Goal: Transaction & Acquisition: Purchase product/service

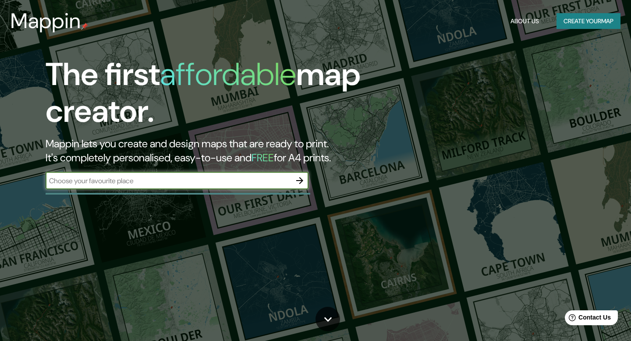
click at [303, 182] on icon "button" at bounding box center [299, 180] width 11 height 11
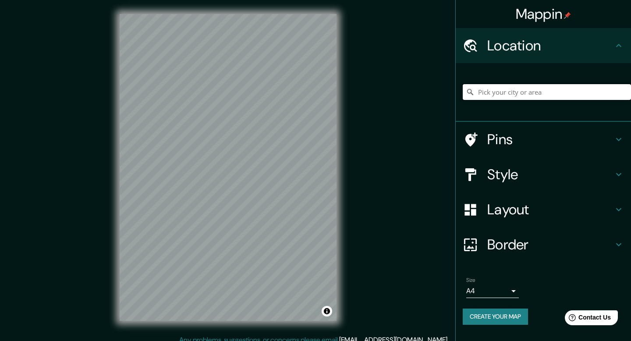
click at [571, 92] on input "Pick your city or area" at bounding box center [546, 92] width 168 height 16
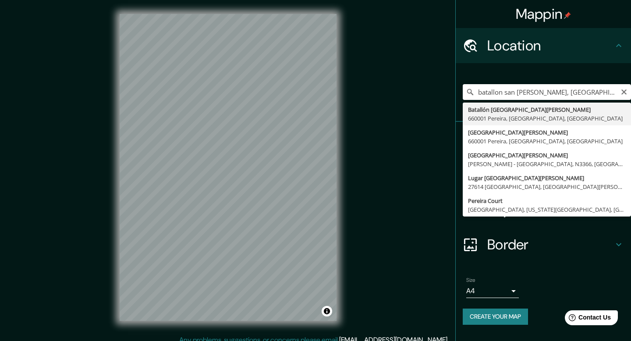
type input "Batallón [GEOGRAPHIC_DATA][PERSON_NAME], [GEOGRAPHIC_DATA], [GEOGRAPHIC_DATA]"
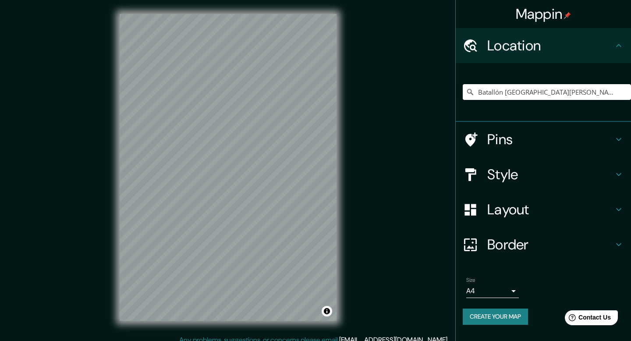
click at [610, 211] on h4 "Layout" at bounding box center [550, 210] width 126 height 18
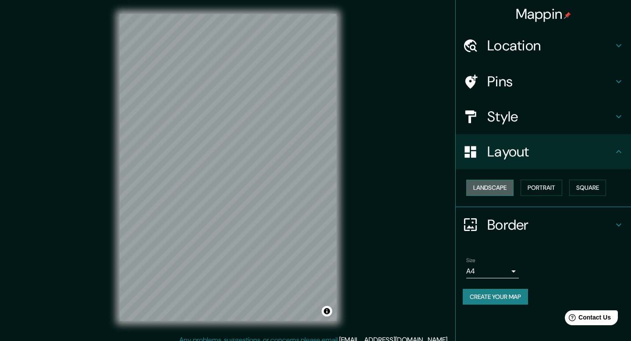
click at [489, 189] on button "Landscape" at bounding box center [489, 188] width 47 height 16
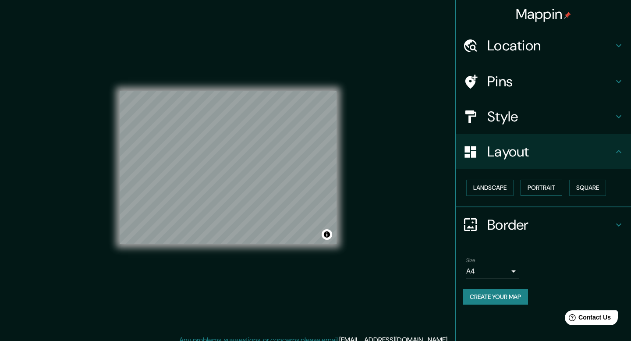
click at [535, 189] on button "Portrait" at bounding box center [541, 188] width 42 height 16
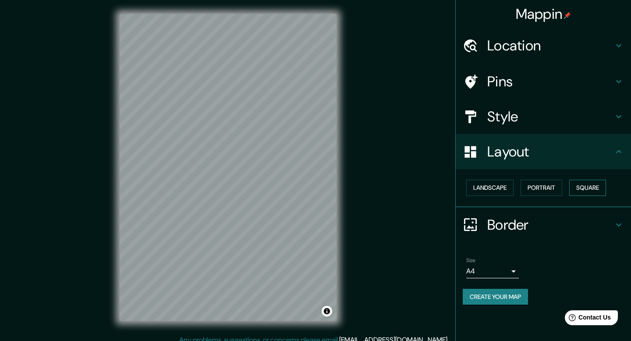
click at [603, 187] on button "Square" at bounding box center [587, 188] width 37 height 16
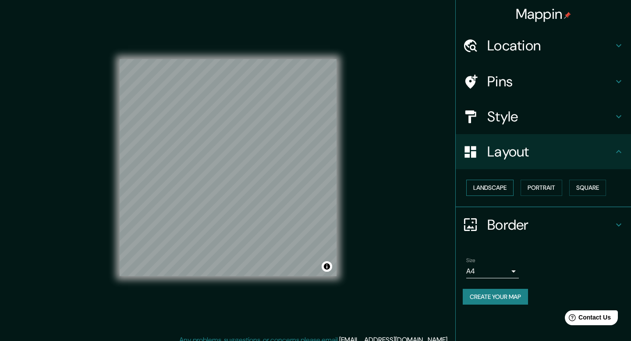
click at [493, 190] on button "Landscape" at bounding box center [489, 188] width 47 height 16
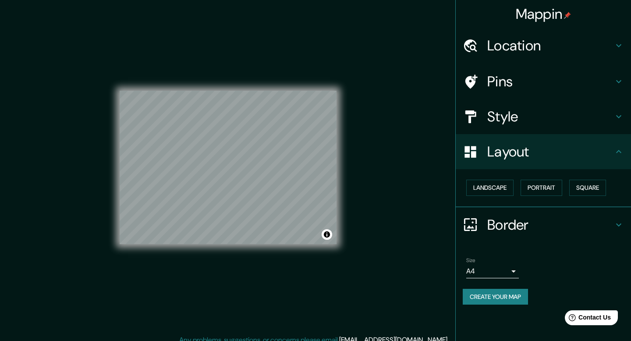
click at [279, 247] on div "© Mapbox © OpenStreetMap Improve this map" at bounding box center [228, 167] width 217 height 307
click at [617, 227] on icon at bounding box center [618, 224] width 11 height 11
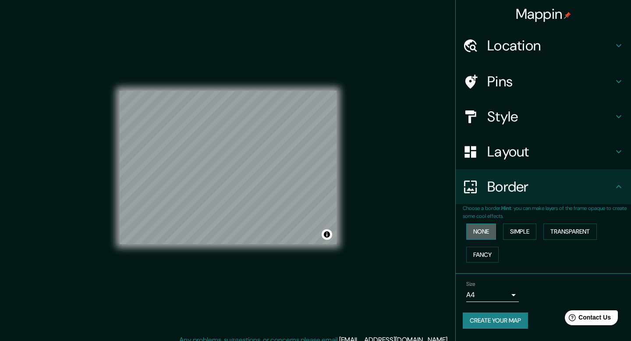
click at [476, 229] on button "None" at bounding box center [481, 231] width 30 height 16
click at [514, 229] on button "Simple" at bounding box center [519, 231] width 33 height 16
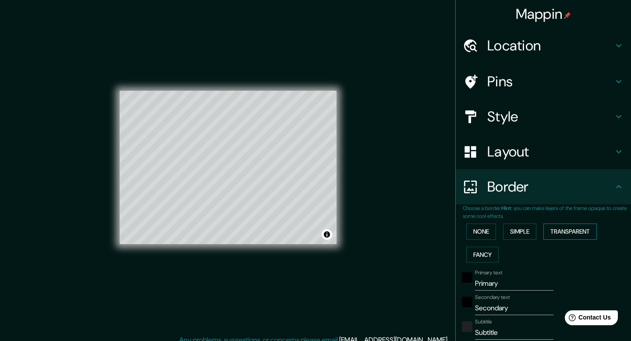
click at [565, 230] on button "Transparent" at bounding box center [569, 231] width 53 height 16
click at [490, 254] on button "Fancy" at bounding box center [482, 255] width 32 height 16
click at [489, 235] on button "None" at bounding box center [481, 231] width 30 height 16
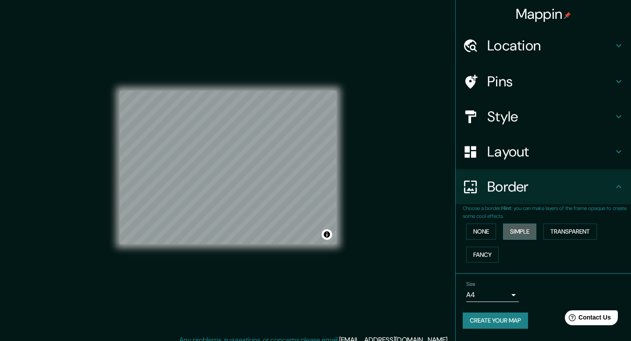
click at [531, 233] on button "Simple" at bounding box center [519, 231] width 33 height 16
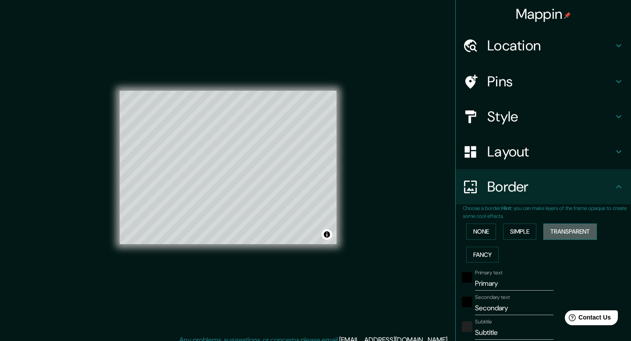
click at [576, 232] on button "Transparent" at bounding box center [569, 231] width 53 height 16
click at [483, 254] on button "Fancy" at bounding box center [482, 255] width 32 height 16
click at [479, 233] on button "None" at bounding box center [481, 231] width 30 height 16
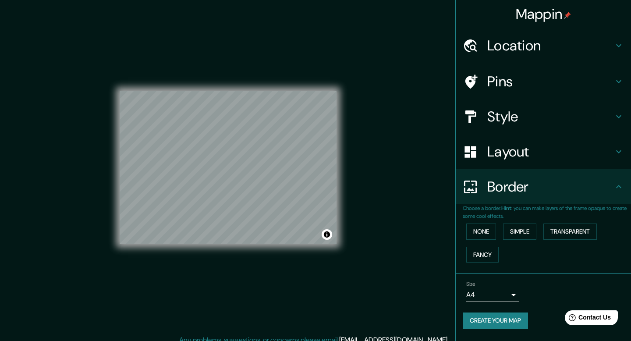
click at [574, 150] on h4 "Layout" at bounding box center [550, 152] width 126 height 18
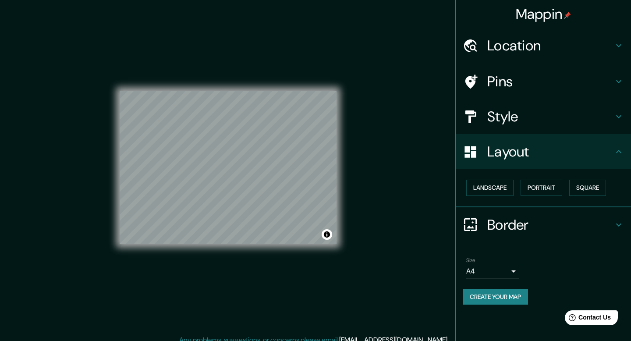
click at [539, 116] on h4 "Style" at bounding box center [550, 117] width 126 height 18
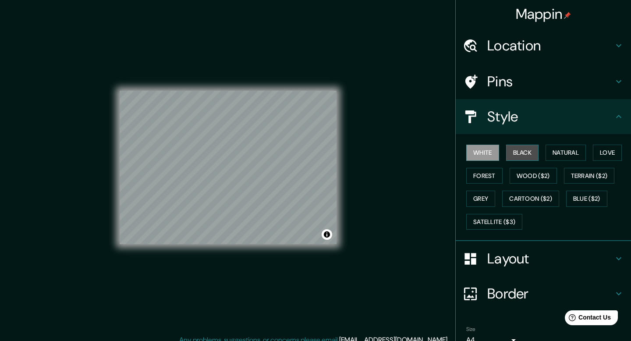
click at [528, 151] on button "Black" at bounding box center [522, 153] width 33 height 16
click at [568, 155] on button "Natural" at bounding box center [565, 153] width 40 height 16
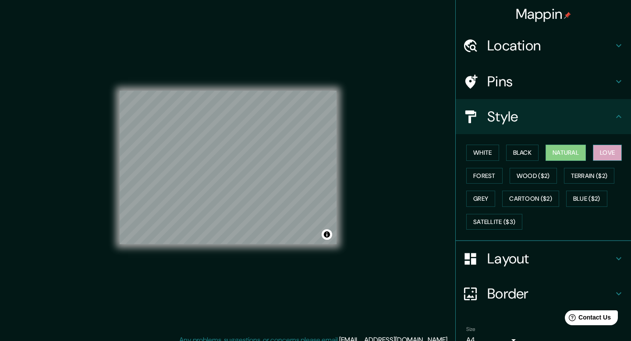
click at [604, 153] on button "Love" at bounding box center [606, 153] width 29 height 16
click at [479, 176] on button "Forest" at bounding box center [484, 176] width 36 height 16
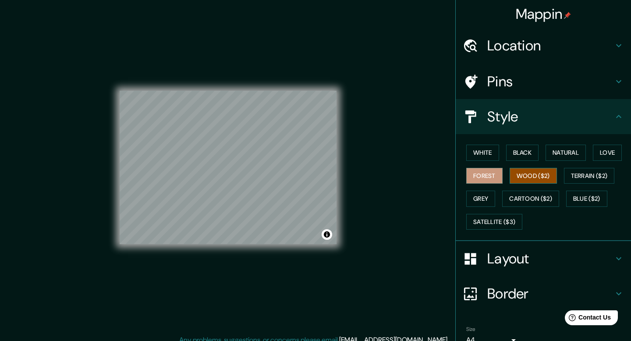
click at [525, 170] on button "Wood ($2)" at bounding box center [532, 176] width 47 height 16
click at [579, 173] on button "Terrain ($2)" at bounding box center [589, 176] width 51 height 16
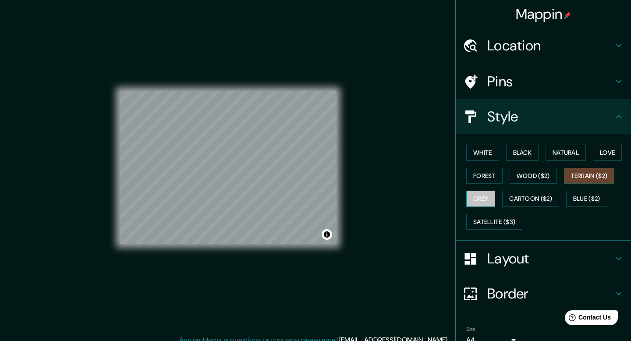
click at [483, 198] on button "Grey" at bounding box center [480, 198] width 29 height 16
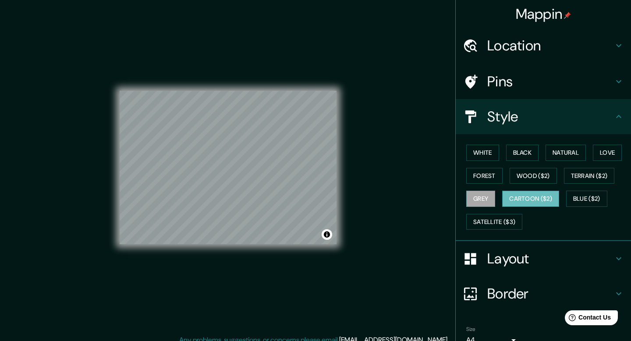
click at [529, 198] on button "Cartoon ($2)" at bounding box center [530, 198] width 57 height 16
click at [585, 197] on button "Blue ($2)" at bounding box center [586, 198] width 41 height 16
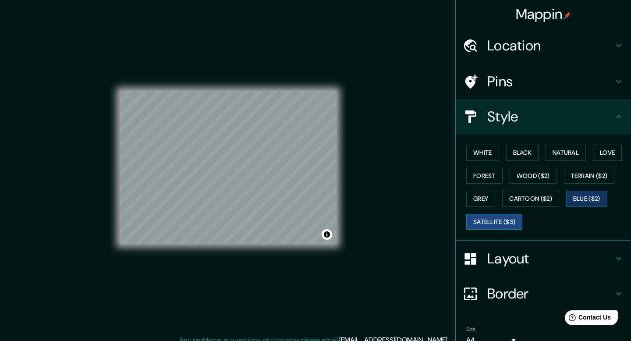
click at [493, 224] on button "Satellite ($3)" at bounding box center [494, 222] width 56 height 16
click at [586, 201] on button "Blue ($2)" at bounding box center [586, 198] width 41 height 16
click at [478, 197] on button "Grey" at bounding box center [480, 198] width 29 height 16
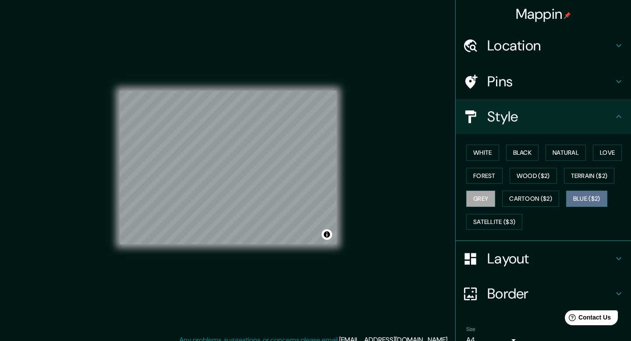
click at [585, 197] on button "Blue ($2)" at bounding box center [586, 198] width 41 height 16
click at [481, 155] on button "White" at bounding box center [482, 153] width 33 height 16
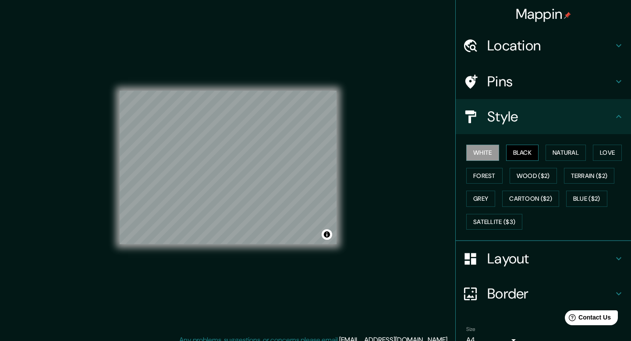
click at [530, 154] on button "Black" at bounding box center [522, 153] width 33 height 16
click at [570, 155] on button "Natural" at bounding box center [565, 153] width 40 height 16
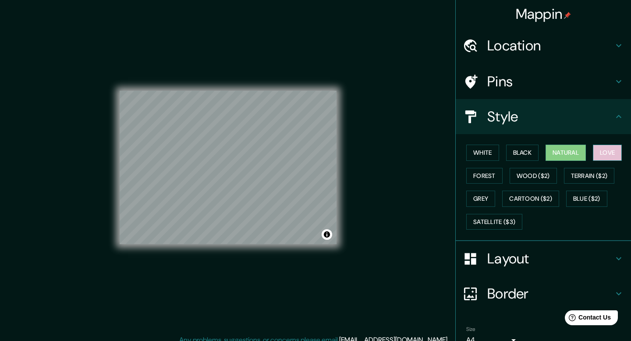
click at [606, 151] on button "Love" at bounding box center [606, 153] width 29 height 16
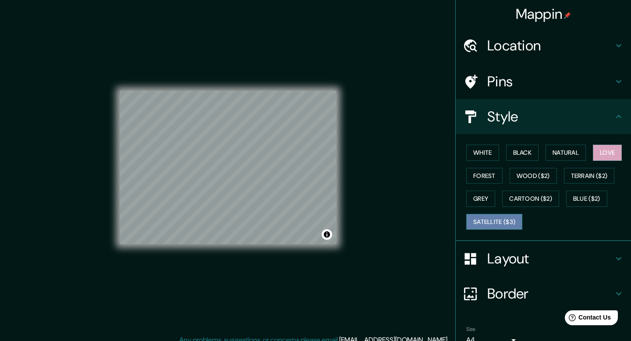
click at [494, 222] on button "Satellite ($3)" at bounding box center [494, 222] width 56 height 16
click at [485, 194] on button "Grey" at bounding box center [480, 198] width 29 height 16
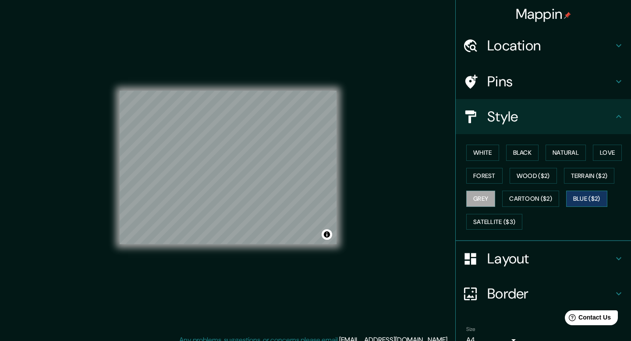
click at [590, 196] on button "Blue ($2)" at bounding box center [586, 198] width 41 height 16
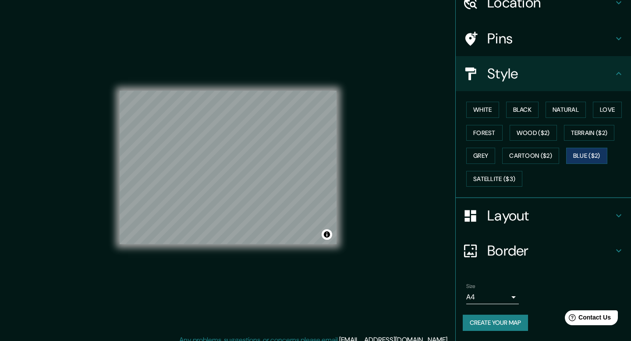
scroll to position [8, 0]
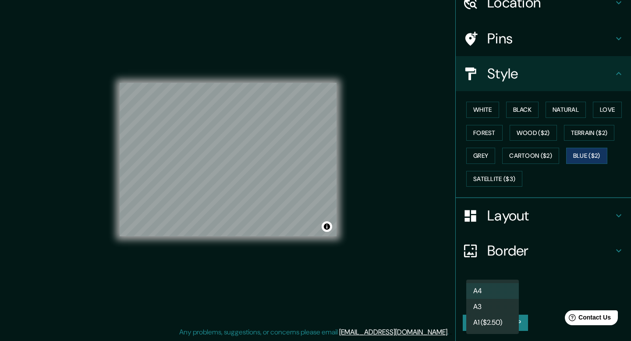
click at [512, 298] on body "Mappin Location [GEOGRAPHIC_DATA][PERSON_NAME], [GEOGRAPHIC_DATA], [GEOGRAPHIC_…" at bounding box center [315, 162] width 631 height 341
click at [504, 308] on li "A3" at bounding box center [492, 307] width 53 height 16
click at [511, 295] on body "Mappin Location [GEOGRAPHIC_DATA][PERSON_NAME], [GEOGRAPHIC_DATA], [GEOGRAPHIC_…" at bounding box center [315, 162] width 631 height 341
click at [500, 290] on li "A4" at bounding box center [492, 291] width 53 height 16
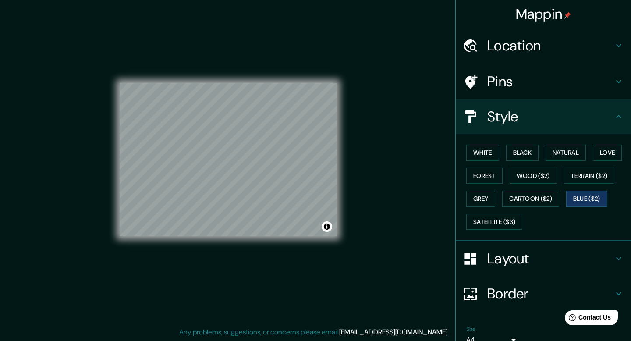
click at [615, 78] on icon at bounding box center [618, 81] width 11 height 11
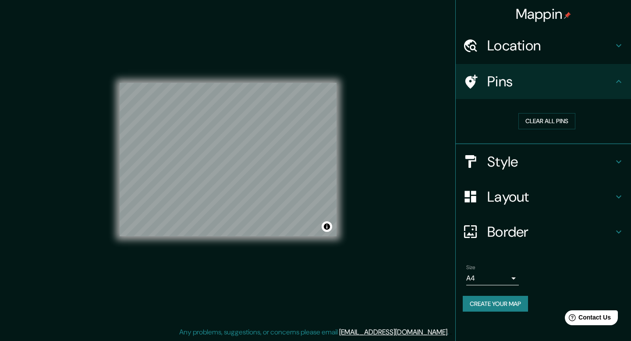
click at [615, 78] on icon at bounding box center [618, 81] width 11 height 11
click at [617, 40] on icon at bounding box center [618, 45] width 11 height 11
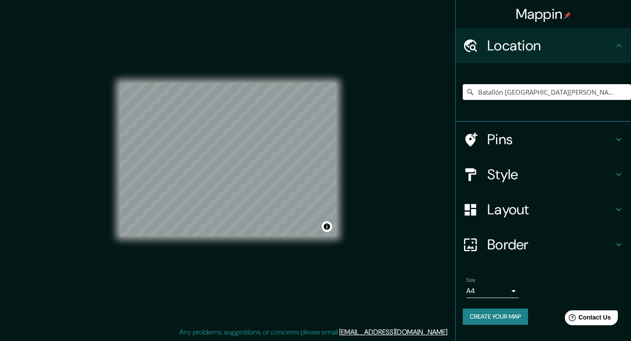
click at [617, 40] on icon at bounding box center [618, 45] width 11 height 11
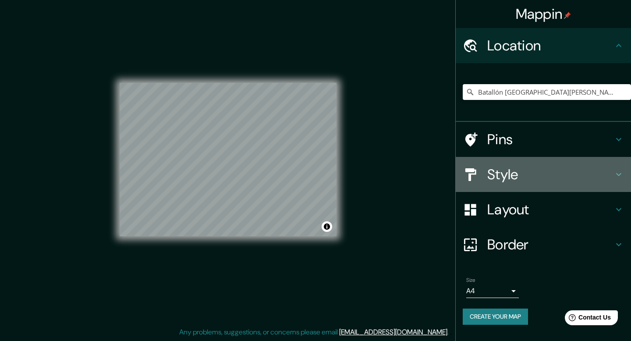
click at [613, 176] on icon at bounding box center [618, 174] width 11 height 11
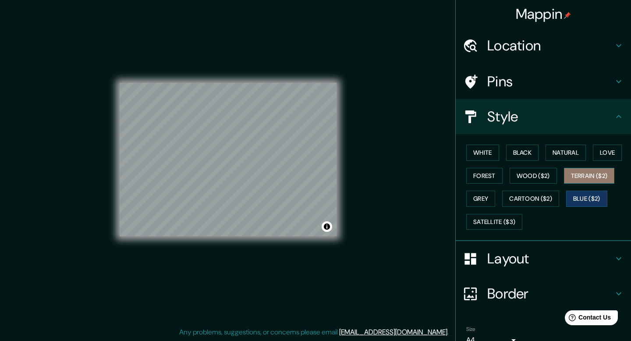
click at [584, 176] on button "Terrain ($2)" at bounding box center [589, 176] width 51 height 16
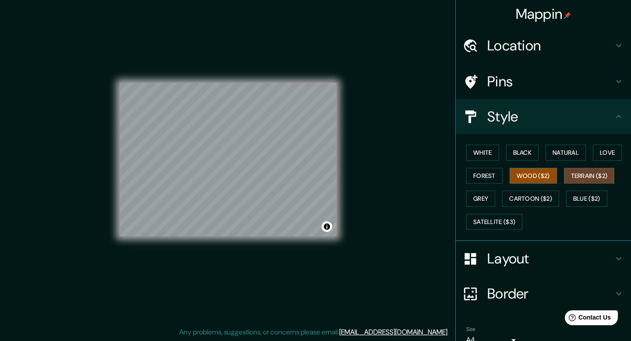
click at [544, 172] on button "Wood ($2)" at bounding box center [532, 176] width 47 height 16
click at [585, 196] on button "Blue ($2)" at bounding box center [586, 198] width 41 height 16
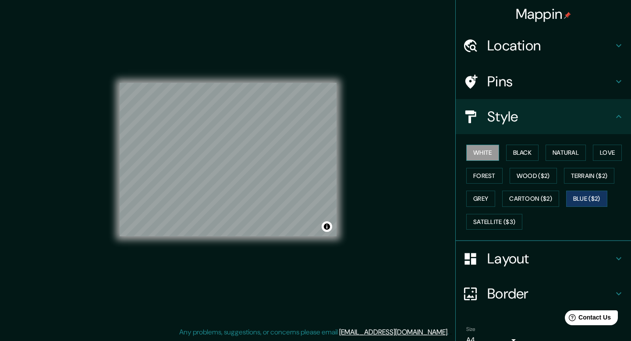
click at [477, 151] on button "White" at bounding box center [482, 153] width 33 height 16
click at [611, 154] on button "Love" at bounding box center [606, 153] width 29 height 16
click at [595, 196] on button "Blue ($2)" at bounding box center [586, 198] width 41 height 16
click at [522, 261] on h4 "Layout" at bounding box center [550, 259] width 126 height 18
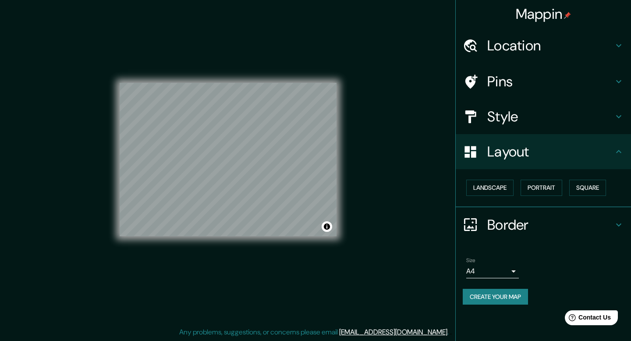
click at [514, 270] on body "Mappin Location [GEOGRAPHIC_DATA] [GEOGRAPHIC_DATA][PERSON_NAME] [GEOGRAPHIC_DA…" at bounding box center [315, 162] width 631 height 341
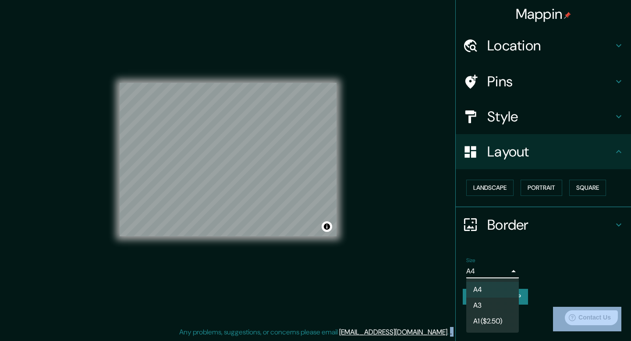
click at [514, 270] on div at bounding box center [315, 170] width 631 height 341
click at [539, 191] on button "Portrait" at bounding box center [541, 188] width 42 height 16
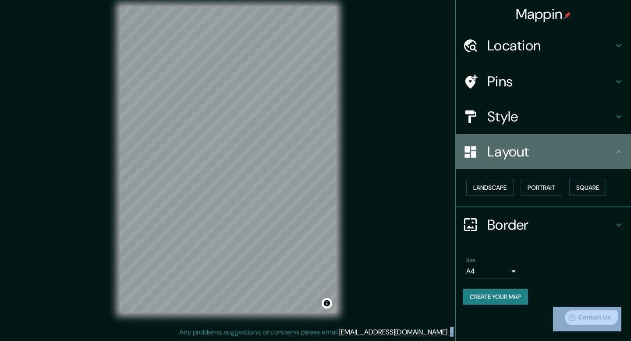
click at [617, 156] on icon at bounding box center [618, 151] width 11 height 11
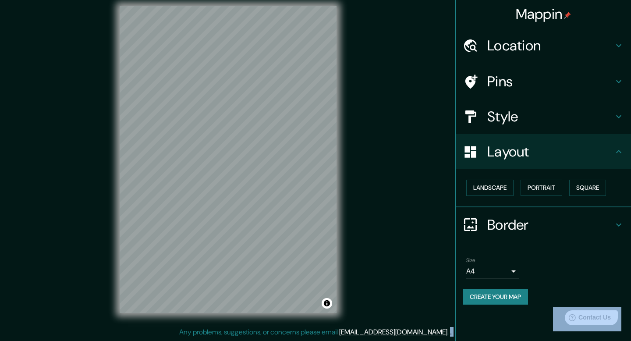
click at [620, 117] on icon at bounding box center [618, 116] width 11 height 11
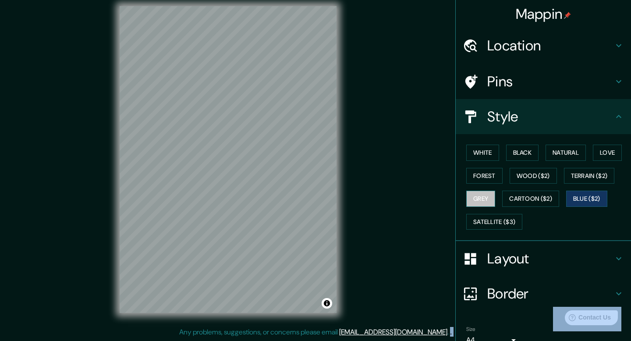
click at [476, 195] on button "Grey" at bounding box center [480, 198] width 29 height 16
click at [482, 177] on button "Forest" at bounding box center [484, 176] width 36 height 16
click at [472, 195] on button "Grey" at bounding box center [480, 198] width 29 height 16
click at [483, 177] on button "Forest" at bounding box center [484, 176] width 36 height 16
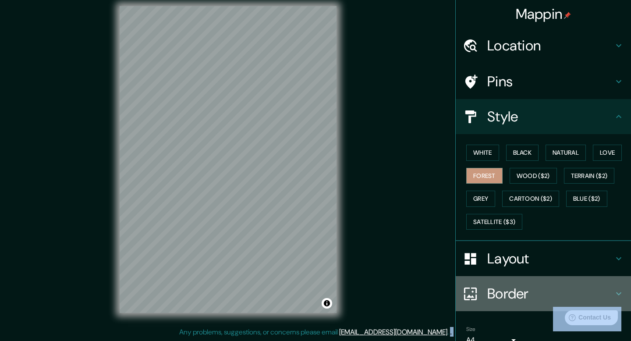
click at [535, 288] on h4 "Border" at bounding box center [550, 294] width 126 height 18
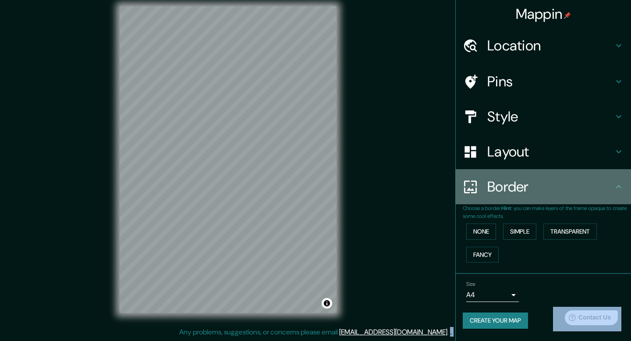
click at [623, 183] on icon at bounding box center [618, 186] width 11 height 11
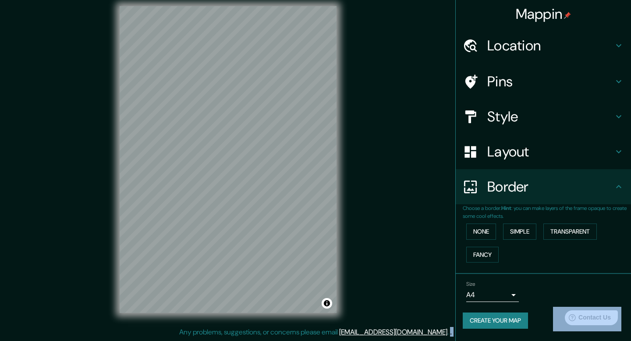
click at [512, 293] on body "Mappin Location [GEOGRAPHIC_DATA] [GEOGRAPHIC_DATA][PERSON_NAME] [GEOGRAPHIC_DA…" at bounding box center [315, 162] width 631 height 341
click at [489, 317] on li "A1 ($2.50)" at bounding box center [492, 322] width 53 height 16
click at [509, 293] on body "Mappin Location [GEOGRAPHIC_DATA] [GEOGRAPHIC_DATA][PERSON_NAME] [GEOGRAPHIC_DA…" at bounding box center [315, 162] width 631 height 341
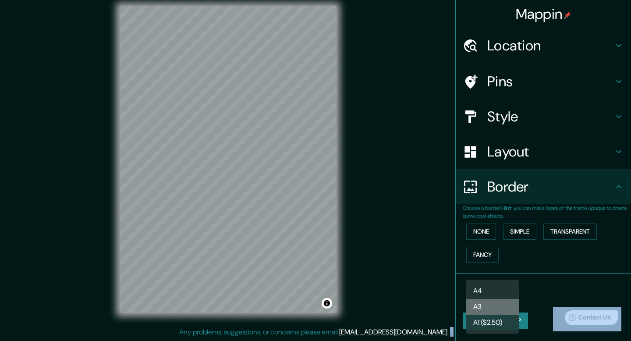
click at [491, 303] on li "A3" at bounding box center [492, 307] width 53 height 16
click at [512, 295] on body "Mappin Location [GEOGRAPHIC_DATA] [GEOGRAPHIC_DATA][PERSON_NAME] [GEOGRAPHIC_DA…" at bounding box center [315, 162] width 631 height 341
click at [502, 286] on li "A4" at bounding box center [492, 291] width 53 height 16
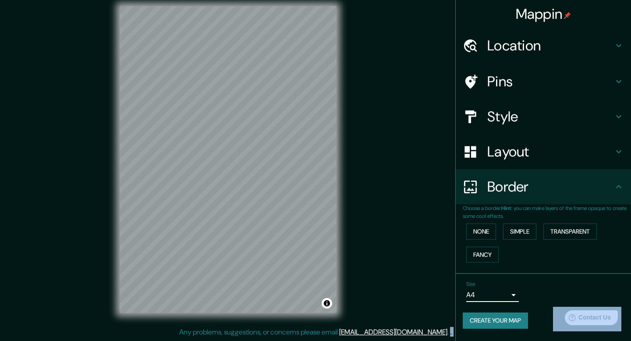
click at [620, 144] on div "Layout" at bounding box center [542, 151] width 175 height 35
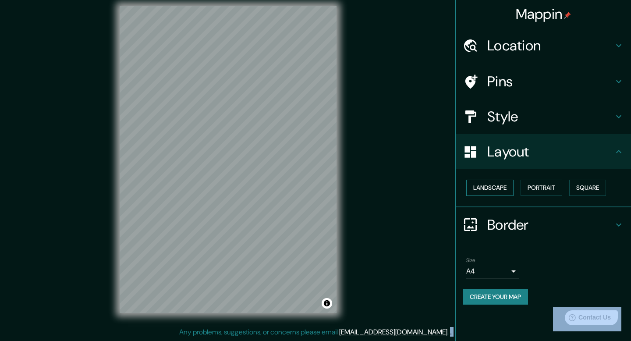
click at [504, 184] on button "Landscape" at bounding box center [489, 188] width 47 height 16
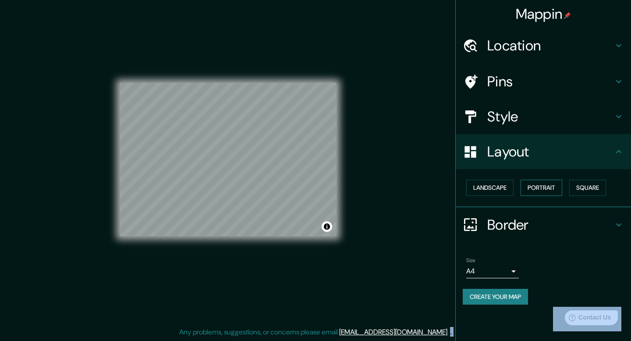
click at [535, 187] on button "Portrait" at bounding box center [541, 188] width 42 height 16
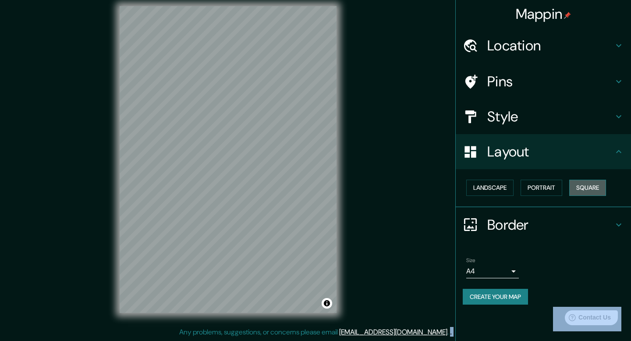
click at [590, 193] on button "Square" at bounding box center [587, 188] width 37 height 16
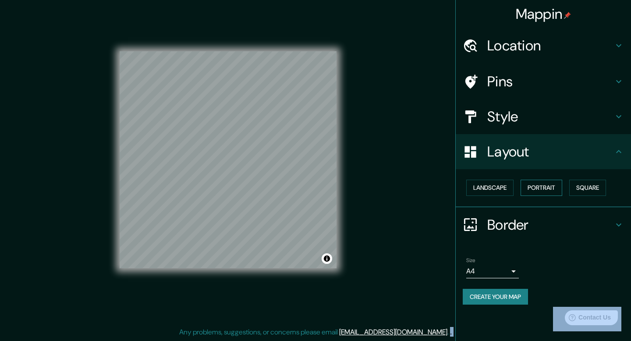
click at [550, 189] on button "Portrait" at bounding box center [541, 188] width 42 height 16
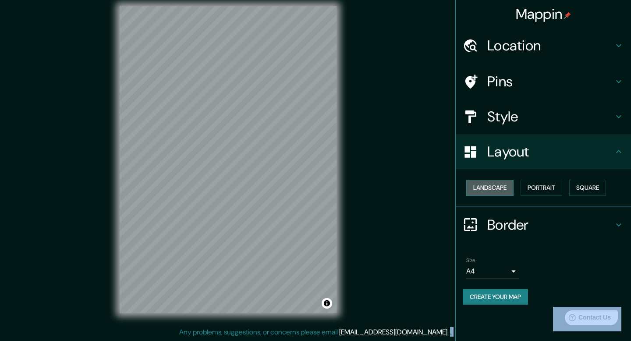
click at [508, 184] on button "Landscape" at bounding box center [489, 188] width 47 height 16
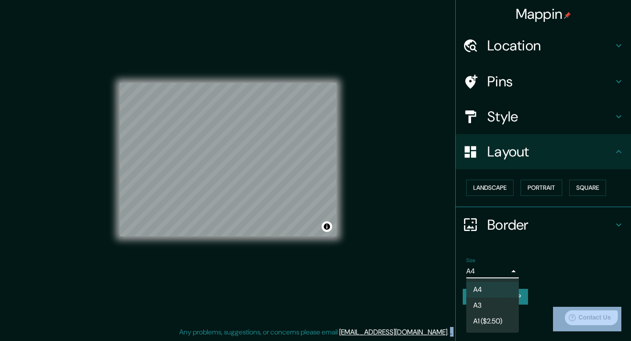
click at [517, 268] on body "Mappin Location [GEOGRAPHIC_DATA] [GEOGRAPHIC_DATA][PERSON_NAME] [GEOGRAPHIC_DA…" at bounding box center [315, 162] width 631 height 341
click at [474, 323] on li "A1 ($2.50)" at bounding box center [492, 321] width 53 height 16
type input "a3"
click at [511, 273] on body "Mappin Location [GEOGRAPHIC_DATA] [GEOGRAPHIC_DATA][PERSON_NAME] [GEOGRAPHIC_DA…" at bounding box center [315, 162] width 631 height 341
click at [512, 272] on div at bounding box center [315, 170] width 631 height 341
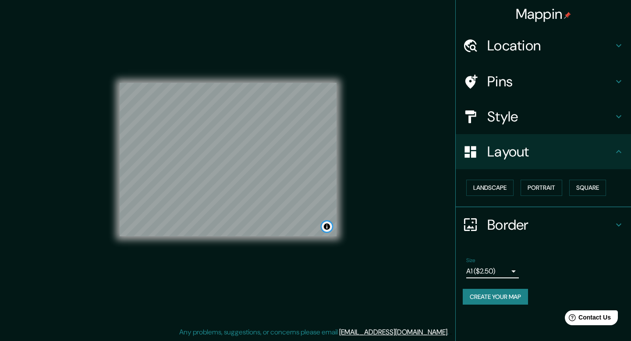
click at [326, 226] on button "Toggle attribution" at bounding box center [326, 226] width 11 height 11
click at [624, 113] on div "Style" at bounding box center [542, 116] width 175 height 35
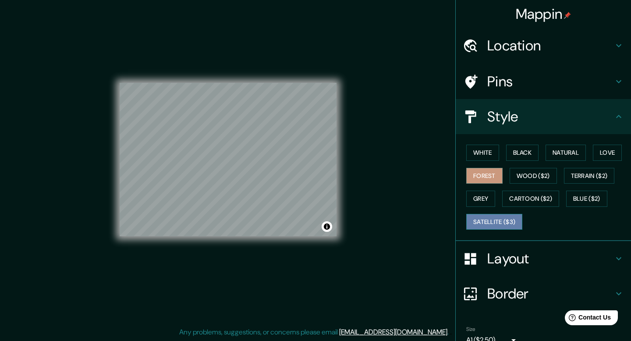
click at [507, 219] on button "Satellite ($3)" at bounding box center [494, 222] width 56 height 16
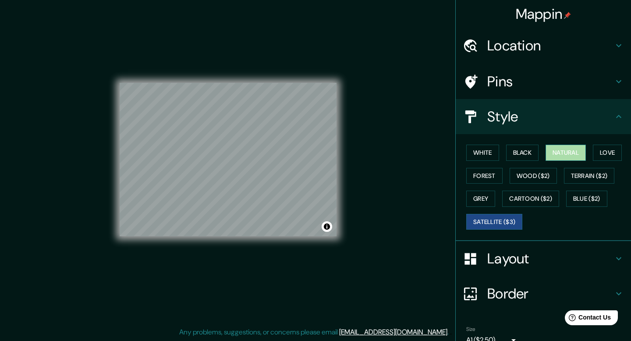
click at [573, 153] on button "Natural" at bounding box center [565, 153] width 40 height 16
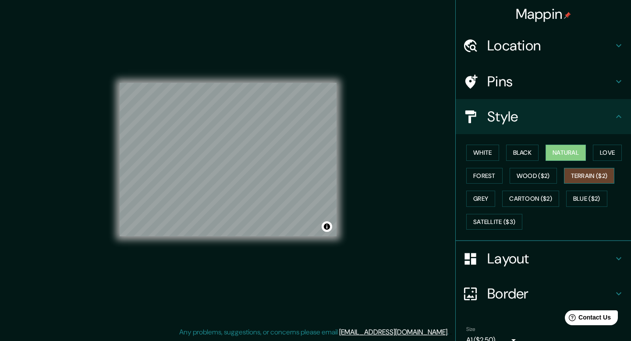
click at [588, 176] on button "Terrain ($2)" at bounding box center [589, 176] width 51 height 16
click at [606, 153] on button "Love" at bounding box center [606, 153] width 29 height 16
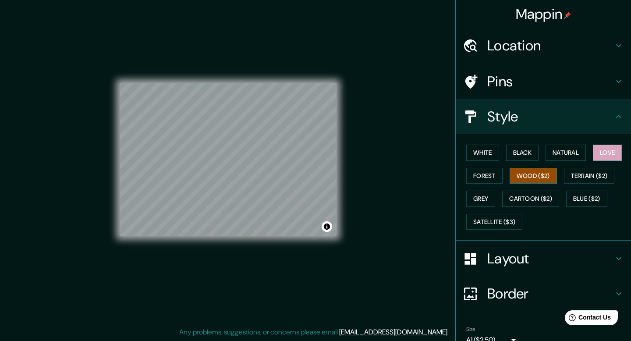
click at [520, 178] on button "Wood ($2)" at bounding box center [532, 176] width 47 height 16
click at [582, 195] on button "Blue ($2)" at bounding box center [586, 198] width 41 height 16
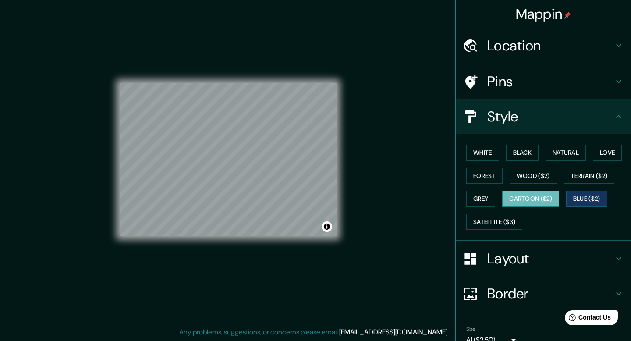
click at [515, 194] on button "Cartoon ($2)" at bounding box center [530, 198] width 57 height 16
click at [476, 197] on button "Grey" at bounding box center [480, 198] width 29 height 16
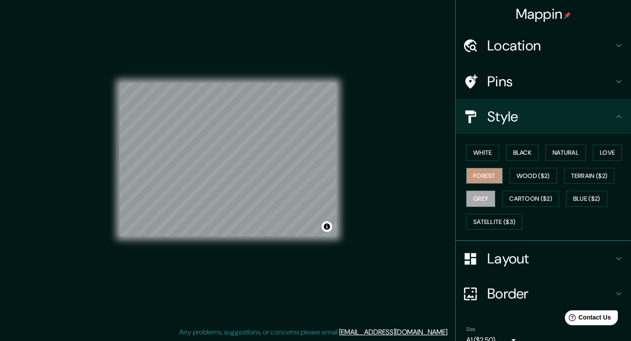
click at [480, 175] on button "Forest" at bounding box center [484, 176] width 36 height 16
